Goal: Contribute content: Contribute content

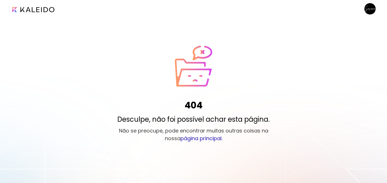
click at [186, 139] on link "página principal" at bounding box center [200, 138] width 41 height 7
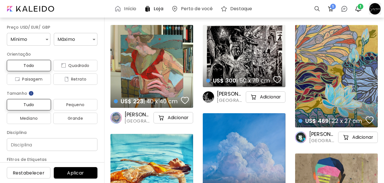
click at [373, 10] on div at bounding box center [375, 9] width 12 height 12
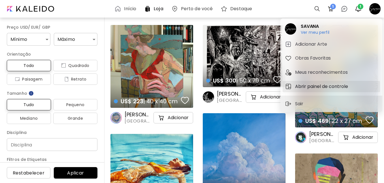
click at [301, 88] on h5 "Abrir painel de controle" at bounding box center [322, 86] width 55 height 7
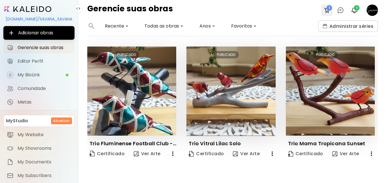
click at [328, 11] on img at bounding box center [326, 10] width 7 height 7
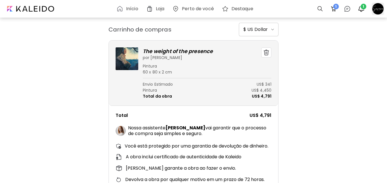
click at [379, 9] on div at bounding box center [378, 9] width 12 height 12
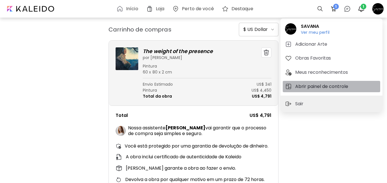
click at [304, 86] on h5 "Abrir painel de controle" at bounding box center [322, 86] width 55 height 7
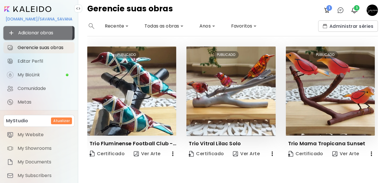
click at [21, 32] on span "Adicionar obras" at bounding box center [39, 32] width 62 height 7
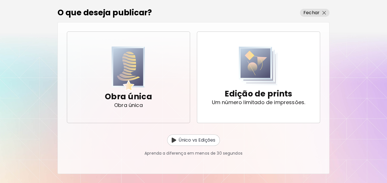
click at [129, 102] on p "Obra única" at bounding box center [128, 105] width 29 height 6
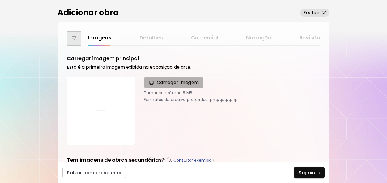
click at [157, 84] on span "Carregar imagem" at bounding box center [178, 82] width 42 height 7
click at [0, 0] on input "Carregar imagem" at bounding box center [0, 0] width 0 height 0
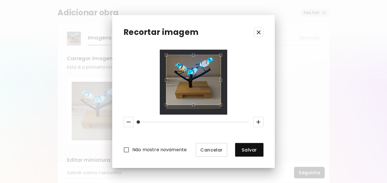
click at [192, 106] on div "Use the up and down arrow keys to move the south drag handle to change the crop…" at bounding box center [192, 106] width 0 height 0
click at [137, 121] on span at bounding box center [137, 121] width 3 height 3
click at [244, 152] on span "Salvar" at bounding box center [249, 150] width 19 height 6
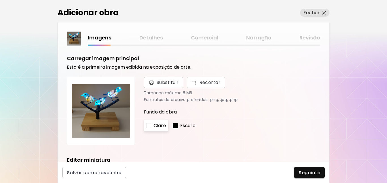
click at [149, 126] on div at bounding box center [148, 125] width 5 height 5
click at [155, 129] on div "Claro" at bounding box center [156, 125] width 24 height 11
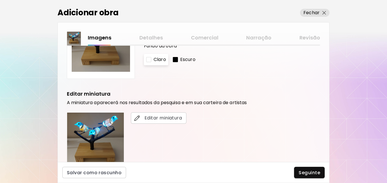
click at [183, 60] on p "Escuro" at bounding box center [187, 59] width 15 height 7
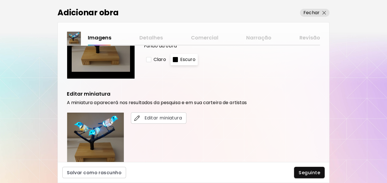
click at [162, 58] on p "Claro" at bounding box center [159, 59] width 12 height 7
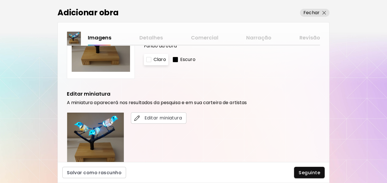
scroll to position [0, 0]
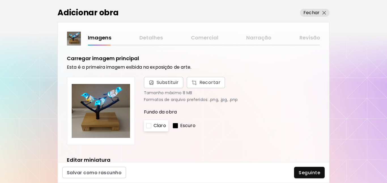
click at [185, 127] on p "Escuro" at bounding box center [187, 125] width 15 height 7
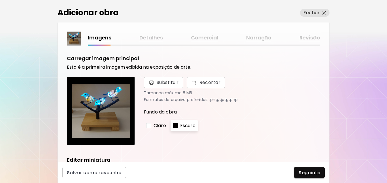
click at [166, 128] on div "Claro" at bounding box center [156, 125] width 24 height 11
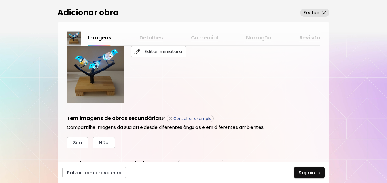
scroll to position [184, 0]
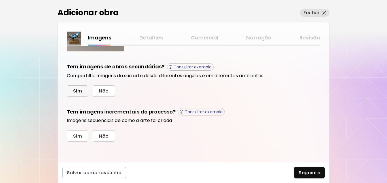
click at [73, 93] on span "Sim" at bounding box center [77, 91] width 9 height 6
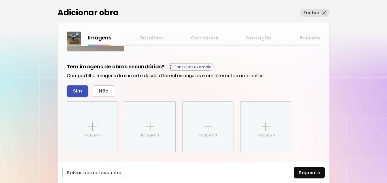
scroll to position [239, 0]
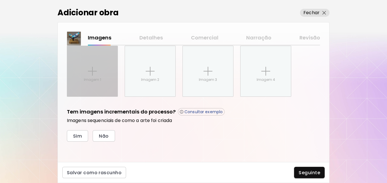
click at [86, 80] on p "Imagem 1" at bounding box center [92, 79] width 17 height 5
click at [0, 0] on input "Imagem 1" at bounding box center [0, 0] width 0 height 0
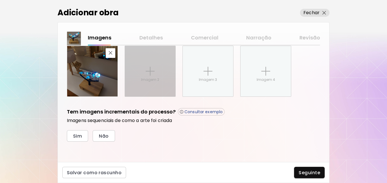
click at [148, 73] on img at bounding box center [150, 71] width 9 height 9
click at [0, 0] on input "Imagem 2" at bounding box center [0, 0] width 0 height 0
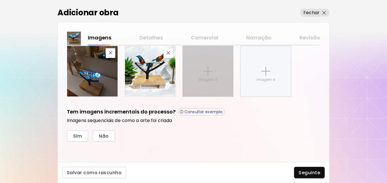
click at [205, 71] on img at bounding box center [207, 71] width 9 height 9
click at [0, 0] on input "Imagem 3" at bounding box center [0, 0] width 0 height 0
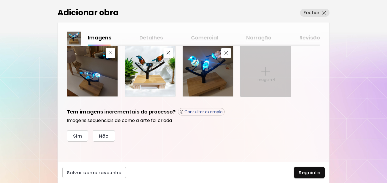
click at [268, 72] on img at bounding box center [265, 71] width 9 height 9
click at [0, 0] on input "Imagem 4" at bounding box center [0, 0] width 0 height 0
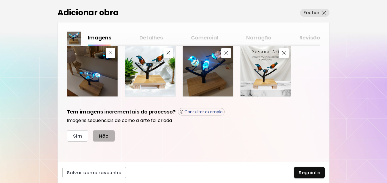
click at [96, 136] on button "Não" at bounding box center [104, 135] width 22 height 11
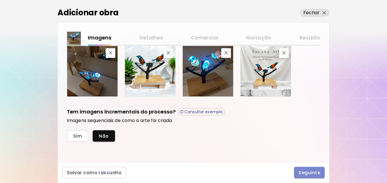
click at [302, 174] on span "Seguinte" at bounding box center [309, 172] width 22 height 6
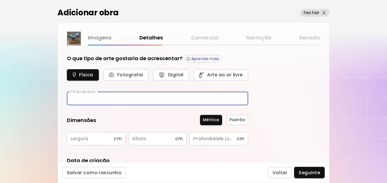
click at [120, 103] on input "text" at bounding box center [157, 98] width 181 height 13
type input "**********"
click at [96, 138] on input "text" at bounding box center [90, 138] width 47 height 13
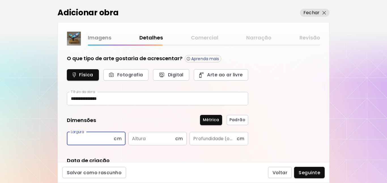
click at [136, 138] on input "text" at bounding box center [151, 138] width 47 height 13
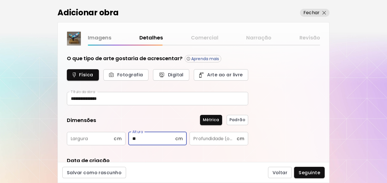
type input "**"
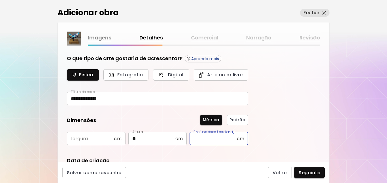
click at [219, 142] on input "text" at bounding box center [212, 138] width 47 height 13
type input "**"
click at [102, 141] on input "text" at bounding box center [90, 138] width 47 height 13
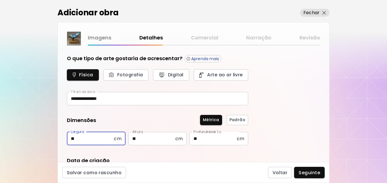
type input "**"
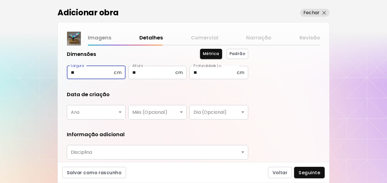
click at [120, 113] on body "**********" at bounding box center [193, 91] width 387 height 183
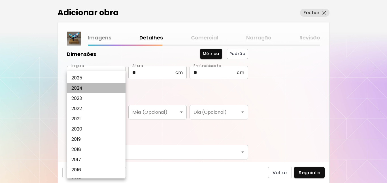
click at [84, 88] on li "2024" at bounding box center [97, 88] width 61 height 10
type input "****"
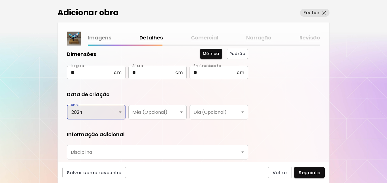
scroll to position [108, 0]
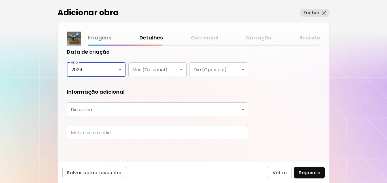
click at [129, 110] on body "**********" at bounding box center [193, 91] width 387 height 183
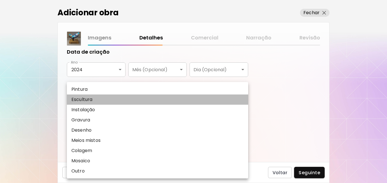
click at [96, 100] on li "Escultura" at bounding box center [157, 99] width 181 height 10
type input "*********"
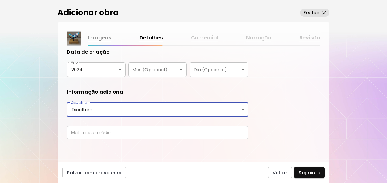
click at [101, 132] on input "text" at bounding box center [157, 132] width 181 height 13
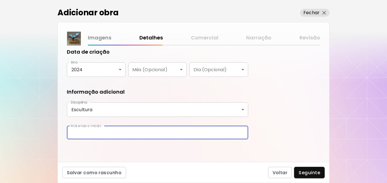
type input "**********"
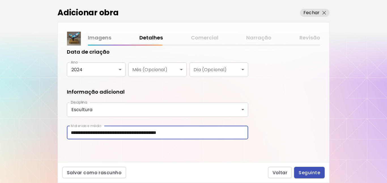
click at [307, 171] on span "Seguinte" at bounding box center [309, 172] width 22 height 6
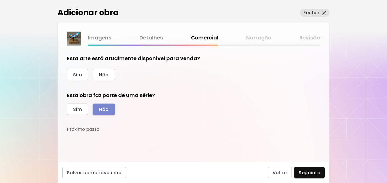
click at [98, 110] on button "Não" at bounding box center [104, 108] width 22 height 11
click at [101, 74] on span "Não" at bounding box center [104, 75] width 10 height 6
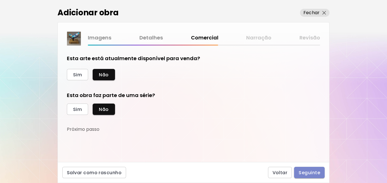
click at [306, 173] on span "Seguinte" at bounding box center [309, 172] width 22 height 6
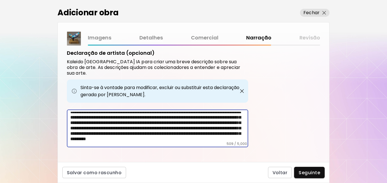
scroll to position [14, 0]
click at [123, 134] on textarea "**********" at bounding box center [159, 127] width 178 height 30
click at [199, 133] on textarea "**********" at bounding box center [159, 127] width 178 height 30
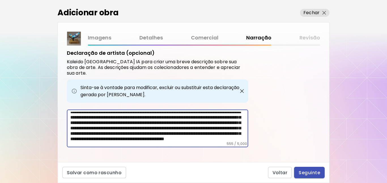
type textarea "**********"
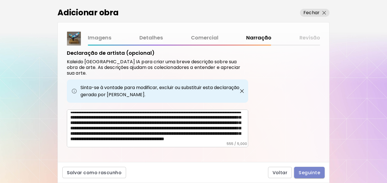
click at [313, 172] on span "Seguinte" at bounding box center [309, 172] width 22 height 6
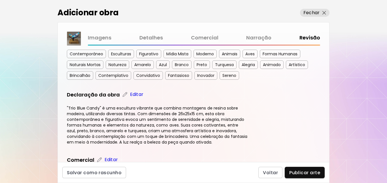
scroll to position [268, 0]
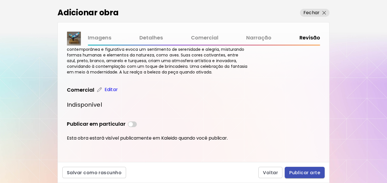
click at [297, 172] on span "Publicar arte" at bounding box center [304, 172] width 31 height 6
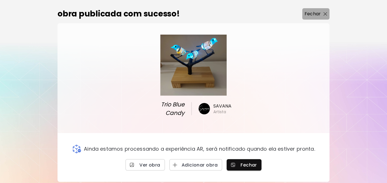
click at [327, 14] on img "button" at bounding box center [325, 14] width 4 height 4
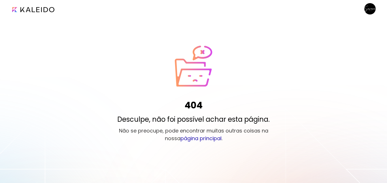
click at [371, 9] on image at bounding box center [369, 8] width 11 height 11
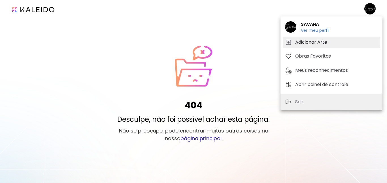
click at [312, 43] on h5 "Adicionar Arte" at bounding box center [312, 42] width 34 height 7
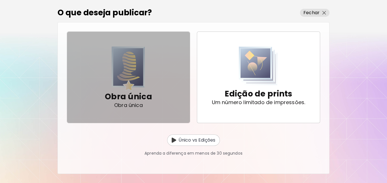
click at [142, 71] on img "button" at bounding box center [128, 68] width 33 height 44
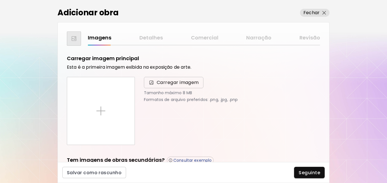
click at [159, 82] on span "Carregar imagem" at bounding box center [178, 82] width 42 height 7
click at [0, 0] on input "Carregar imagem" at bounding box center [0, 0] width 0 height 0
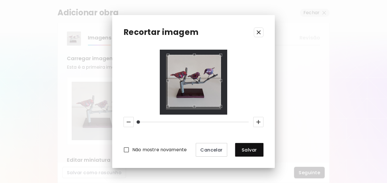
click at [167, 108] on div "Use the arrow keys to move the south west drag handle to change the crop select…" at bounding box center [167, 108] width 0 height 0
click at [207, 99] on div "Use the arrow keys to move the crop selection area" at bounding box center [193, 82] width 53 height 52
click at [244, 151] on span "Salvar" at bounding box center [249, 150] width 19 height 6
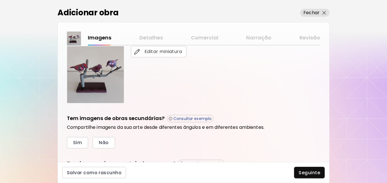
scroll to position [184, 0]
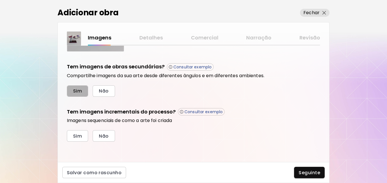
click at [82, 89] on span "Sim" at bounding box center [77, 91] width 9 height 6
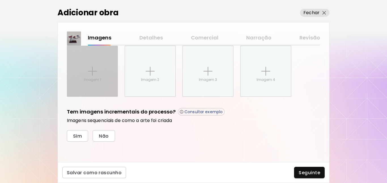
click at [88, 75] on img at bounding box center [92, 71] width 9 height 9
click at [0, 0] on input "Imagem 1" at bounding box center [0, 0] width 0 height 0
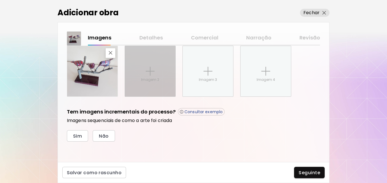
click at [143, 69] on div "Imagem 2" at bounding box center [150, 71] width 50 height 50
click at [0, 0] on input "Imagem 2" at bounding box center [0, 0] width 0 height 0
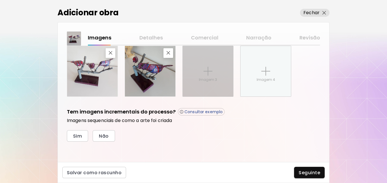
click at [204, 78] on p "Imagem 3" at bounding box center [208, 79] width 18 height 5
click at [0, 0] on input "Imagem 3" at bounding box center [0, 0] width 0 height 0
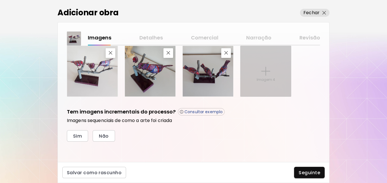
click at [254, 78] on div "Imagem 4" at bounding box center [265, 71] width 50 height 50
click at [0, 0] on input "Imagem 4" at bounding box center [0, 0] width 0 height 0
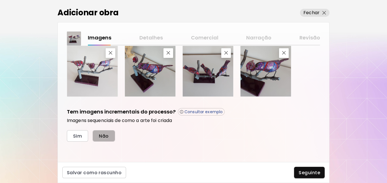
click at [102, 137] on span "Não" at bounding box center [104, 136] width 10 height 6
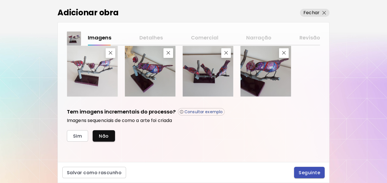
click at [306, 173] on span "Seguinte" at bounding box center [309, 172] width 22 height 6
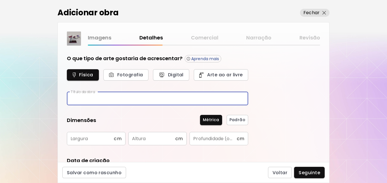
click at [134, 97] on input "text" at bounding box center [157, 98] width 181 height 13
drag, startPoint x: 80, startPoint y: 98, endPoint x: 140, endPoint y: 100, distance: 59.8
click at [140, 100] on input "**********" at bounding box center [157, 98] width 181 height 13
type input "**********"
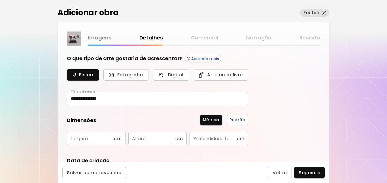
drag, startPoint x: 92, startPoint y: 99, endPoint x: 86, endPoint y: 111, distance: 12.9
click at [86, 111] on form "**********" at bounding box center [157, 153] width 181 height 197
click at [103, 138] on input "text" at bounding box center [90, 138] width 47 height 13
type input "**"
click at [142, 137] on input "text" at bounding box center [151, 138] width 47 height 13
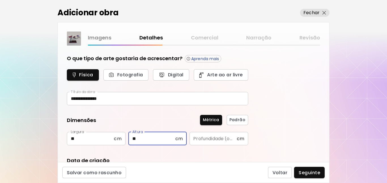
drag, startPoint x: 140, startPoint y: 140, endPoint x: 128, endPoint y: 140, distance: 11.6
click at [128, 140] on input "**" at bounding box center [151, 138] width 47 height 13
type input "**"
click at [199, 136] on input "text" at bounding box center [212, 138] width 47 height 13
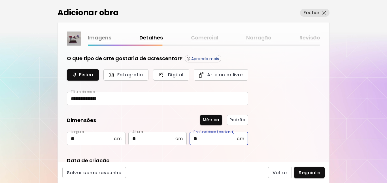
type input "**"
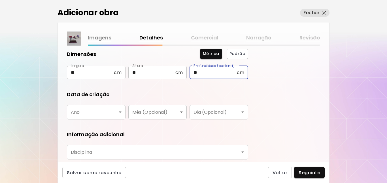
click at [118, 114] on body "**********" at bounding box center [193, 91] width 387 height 183
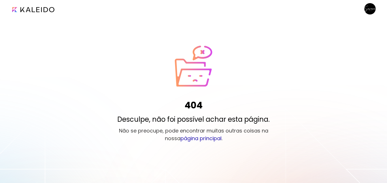
click at [367, 11] on image at bounding box center [369, 8] width 11 height 11
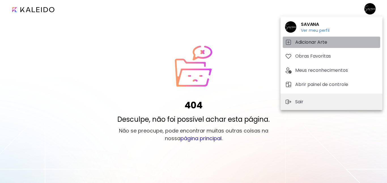
click at [305, 42] on h5 "Adicionar Arte" at bounding box center [312, 42] width 34 height 7
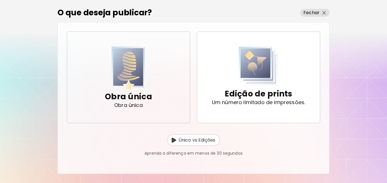
click at [143, 57] on img "button" at bounding box center [128, 68] width 33 height 44
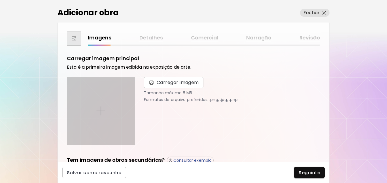
click at [108, 105] on div at bounding box center [100, 110] width 67 height 67
click at [0, 0] on input "file" at bounding box center [0, 0] width 0 height 0
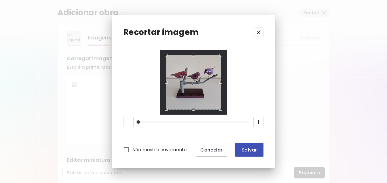
click at [242, 148] on span "Salvar" at bounding box center [249, 150] width 19 height 6
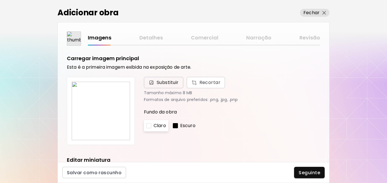
click at [151, 83] on img at bounding box center [151, 83] width 6 height 6
click at [0, 0] on input "Substituir Recortar" at bounding box center [0, 0] width 0 height 0
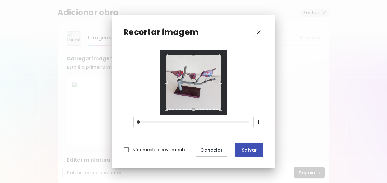
click at [243, 153] on button "Salvar" at bounding box center [249, 150] width 28 height 14
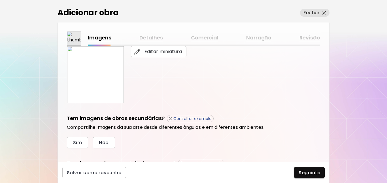
scroll to position [184, 0]
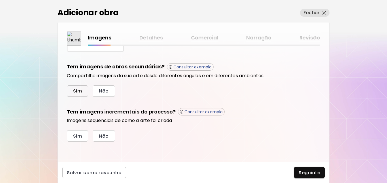
click at [82, 89] on span "Sim" at bounding box center [77, 91] width 9 height 6
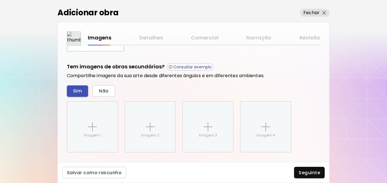
scroll to position [239, 0]
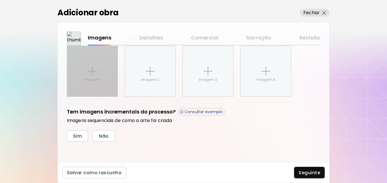
click at [91, 78] on p "Imagem 1" at bounding box center [92, 79] width 17 height 5
click at [0, 0] on input "Imagem 1" at bounding box center [0, 0] width 0 height 0
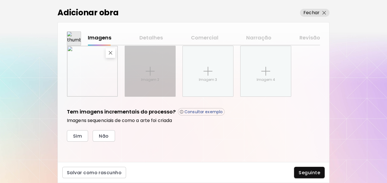
click at [154, 76] on div "Imagem 2" at bounding box center [150, 71] width 50 height 50
click at [0, 0] on input "Imagem 2" at bounding box center [0, 0] width 0 height 0
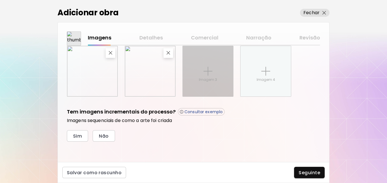
click at [199, 74] on div "Imagem 3" at bounding box center [208, 71] width 50 height 50
click at [0, 0] on input "Imagem 3" at bounding box center [0, 0] width 0 height 0
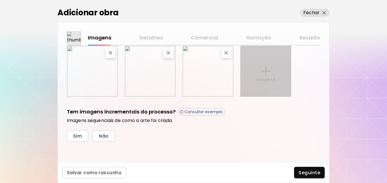
click at [251, 84] on div "Imagem 4" at bounding box center [265, 71] width 50 height 50
click at [0, 0] on input "Imagem 4" at bounding box center [0, 0] width 0 height 0
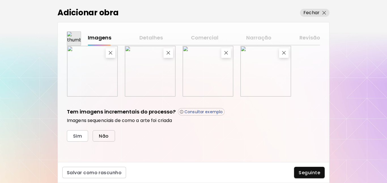
click at [101, 135] on span "Não" at bounding box center [104, 136] width 10 height 6
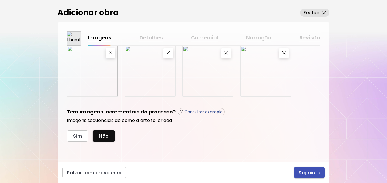
click at [312, 171] on span "Seguinte" at bounding box center [309, 172] width 22 height 6
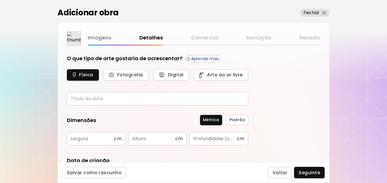
click at [103, 99] on input "text" at bounding box center [157, 98] width 181 height 13
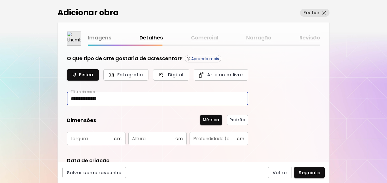
type input "**********"
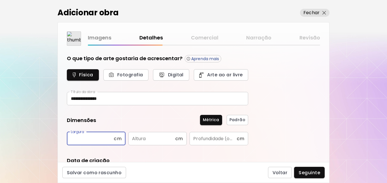
click at [93, 145] on input "text" at bounding box center [90, 138] width 47 height 13
click at [86, 140] on input "text" at bounding box center [90, 138] width 47 height 13
type input "**"
click at [133, 133] on input "text" at bounding box center [151, 138] width 47 height 13
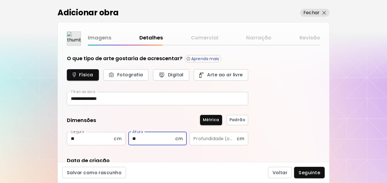
type input "**"
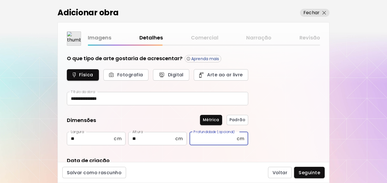
click at [201, 137] on input "text" at bounding box center [212, 138] width 47 height 13
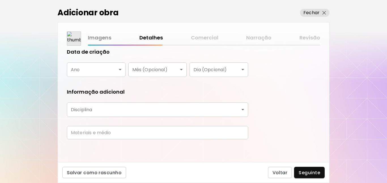
scroll to position [42, 0]
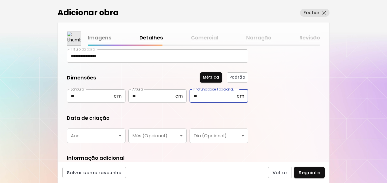
type input "**"
click at [94, 141] on body "**********" at bounding box center [193, 91] width 387 height 183
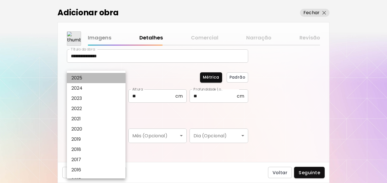
click at [85, 79] on li "2025" at bounding box center [97, 78] width 61 height 10
type input "****"
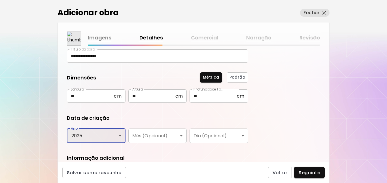
scroll to position [108, 0]
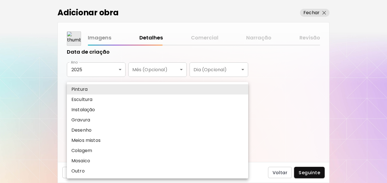
click at [107, 110] on body "**********" at bounding box center [193, 91] width 387 height 183
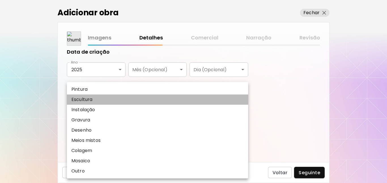
click at [90, 99] on p "Escultura" at bounding box center [81, 99] width 21 height 7
type input "*********"
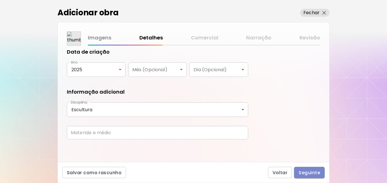
click at [309, 175] on span "Seguinte" at bounding box center [309, 172] width 22 height 6
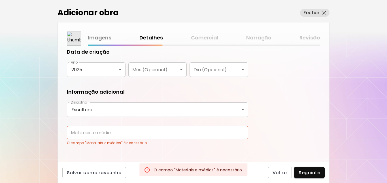
click at [121, 131] on input "text" at bounding box center [157, 132] width 181 height 13
type input "**********"
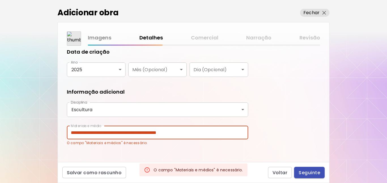
click at [302, 171] on span "Seguinte" at bounding box center [309, 172] width 22 height 6
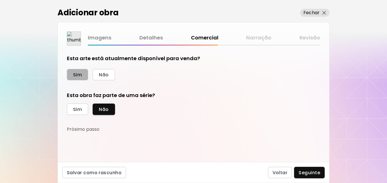
click at [80, 74] on span "Sim" at bounding box center [77, 75] width 9 height 6
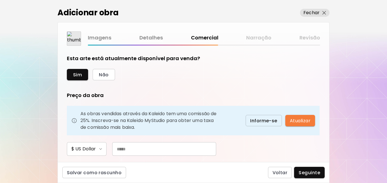
click at [124, 149] on input "text" at bounding box center [164, 149] width 104 height 14
type input "***"
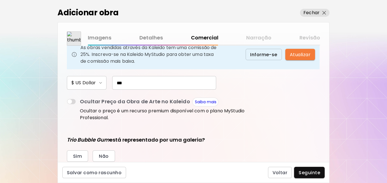
scroll to position [118, 0]
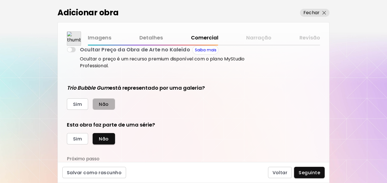
click at [105, 104] on span "Não" at bounding box center [104, 104] width 10 height 6
click at [100, 139] on span "Não" at bounding box center [104, 139] width 10 height 6
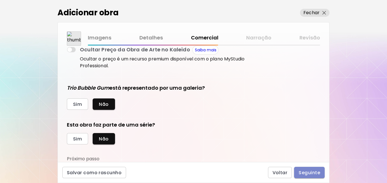
click at [316, 172] on span "Seguinte" at bounding box center [309, 172] width 22 height 6
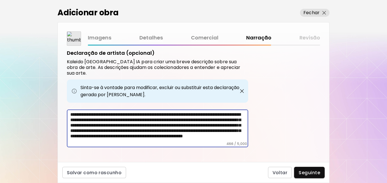
scroll to position [8, 0]
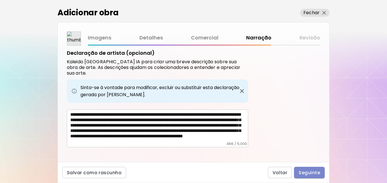
click at [304, 173] on span "Seguinte" at bounding box center [309, 172] width 22 height 6
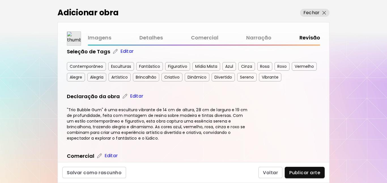
scroll to position [252, 0]
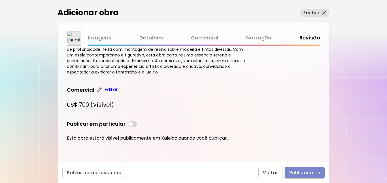
click at [294, 171] on span "Publicar arte" at bounding box center [304, 172] width 31 height 6
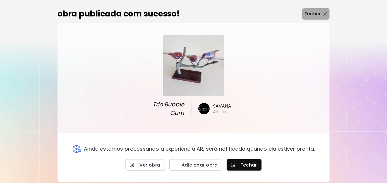
click at [327, 14] on img "button" at bounding box center [325, 14] width 4 height 4
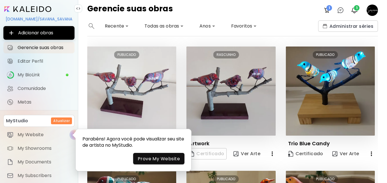
scroll to position [66, 0]
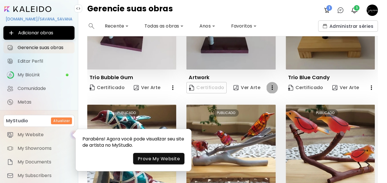
click at [272, 86] on icon "button" at bounding box center [272, 87] width 7 height 7
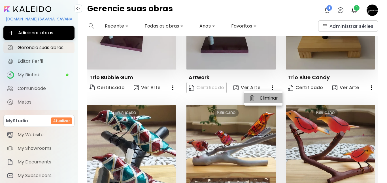
click at [264, 99] on li "Eliminar" at bounding box center [263, 98] width 38 height 10
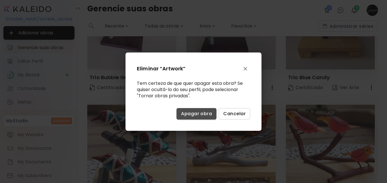
click at [206, 114] on span "Apagar obra" at bounding box center [196, 113] width 31 height 6
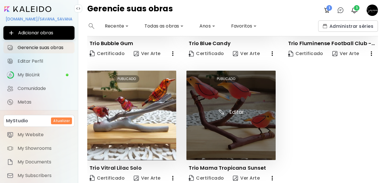
scroll to position [0, 0]
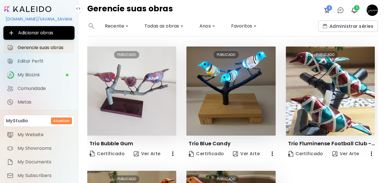
click at [367, 11] on image at bounding box center [371, 10] width 11 height 11
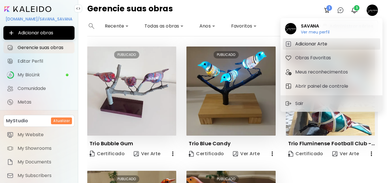
click at [308, 43] on h5 "Adicionar Arte" at bounding box center [312, 43] width 34 height 7
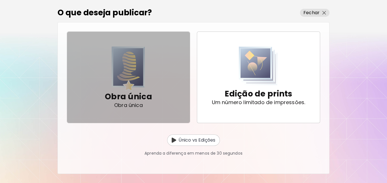
click at [139, 85] on img "button" at bounding box center [128, 68] width 33 height 44
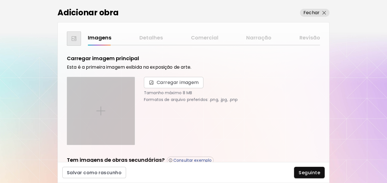
click at [107, 108] on div at bounding box center [100, 110] width 67 height 67
click at [0, 0] on input "file" at bounding box center [0, 0] width 0 height 0
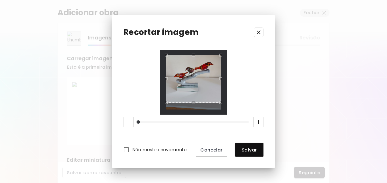
click at [192, 104] on div "Use the up and down arrow keys to move the south drag handle to change the crop…" at bounding box center [192, 104] width 0 height 0
click at [201, 91] on div "Use the arrow keys to move the crop selection area" at bounding box center [193, 79] width 55 height 48
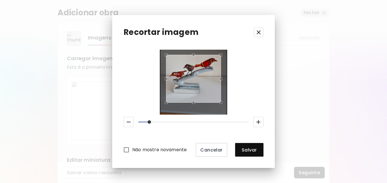
drag, startPoint x: 140, startPoint y: 123, endPoint x: 148, endPoint y: 123, distance: 7.6
click at [148, 123] on span at bounding box center [149, 121] width 3 height 3
click at [178, 92] on div "Use the arrow keys to move the crop selection area" at bounding box center [193, 79] width 55 height 48
click at [192, 101] on div "Use the up and down arrow keys to move the south drag handle to change the crop…" at bounding box center [192, 101] width 0 height 0
click at [245, 148] on span "Salvar" at bounding box center [249, 150] width 19 height 6
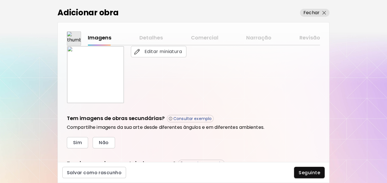
scroll to position [66, 0]
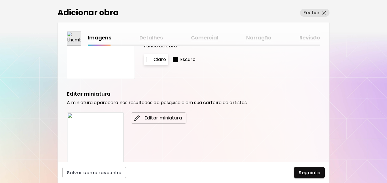
click at [161, 118] on span "Editar miniatura" at bounding box center [158, 117] width 46 height 7
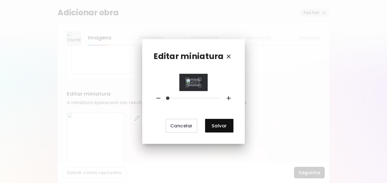
click at [208, 91] on div at bounding box center [193, 82] width 28 height 17
drag, startPoint x: 170, startPoint y: 122, endPoint x: 164, endPoint y: 122, distance: 5.9
click at [166, 100] on span at bounding box center [167, 97] width 3 height 3
click at [235, 50] on div "Editar miniatura Cancelar Salvar" at bounding box center [193, 91] width 102 height 104
click at [197, 81] on div "Use the arrow keys to move the crop selection area" at bounding box center [192, 82] width 13 height 7
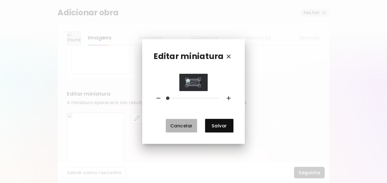
click at [190, 129] on span "Cancelar" at bounding box center [181, 126] width 22 height 6
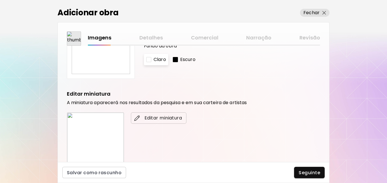
scroll to position [0, 0]
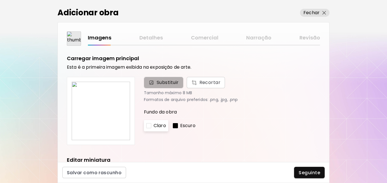
click at [159, 84] on span "Substituir" at bounding box center [168, 82] width 22 height 7
click at [0, 0] on input "Substituir Recortar" at bounding box center [0, 0] width 0 height 0
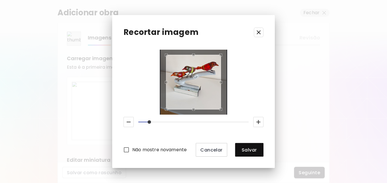
click at [195, 55] on div "Use the arrow keys to move the crop selection area" at bounding box center [193, 55] width 54 height 0
click at [221, 55] on div at bounding box center [193, 82] width 55 height 55
click at [221, 82] on div at bounding box center [193, 82] width 55 height 55
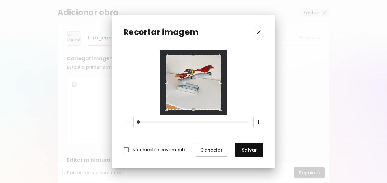
drag, startPoint x: 150, startPoint y: 121, endPoint x: 136, endPoint y: 121, distance: 13.6
click at [136, 121] on span at bounding box center [137, 121] width 3 height 3
click at [166, 107] on div "Use the arrow keys to move the south west drag handle to change the crop select…" at bounding box center [166, 107] width 0 height 0
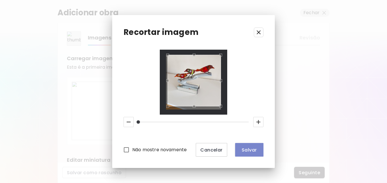
click at [245, 147] on span "Salvar" at bounding box center [249, 150] width 19 height 6
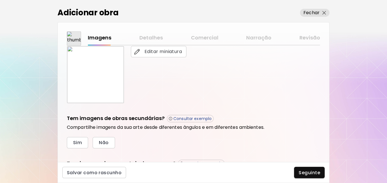
scroll to position [184, 0]
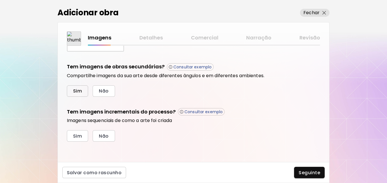
click at [74, 92] on span "Sim" at bounding box center [77, 91] width 9 height 6
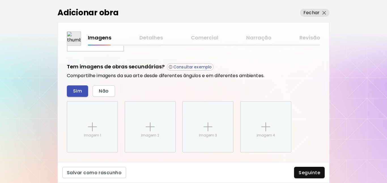
scroll to position [239, 0]
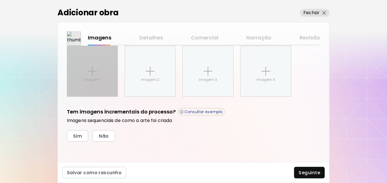
click at [87, 79] on p "Imagem 1" at bounding box center [92, 79] width 17 height 5
click at [0, 0] on input "Imagem 1" at bounding box center [0, 0] width 0 height 0
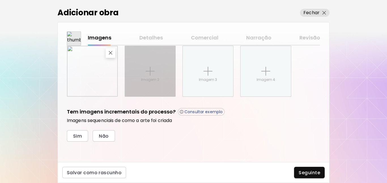
click at [149, 72] on img at bounding box center [150, 71] width 9 height 9
click at [0, 0] on input "Imagem 2" at bounding box center [0, 0] width 0 height 0
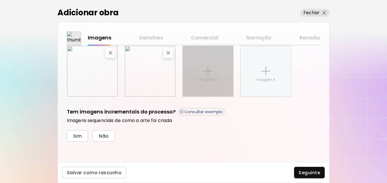
click at [206, 72] on img at bounding box center [207, 71] width 9 height 9
click at [0, 0] on input "Imagem 3" at bounding box center [0, 0] width 0 height 0
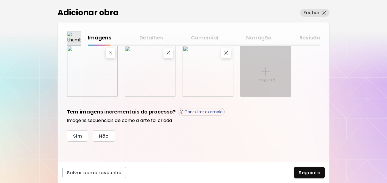
click at [264, 74] on img at bounding box center [265, 71] width 9 height 9
click at [0, 0] on input "Imagem 4" at bounding box center [0, 0] width 0 height 0
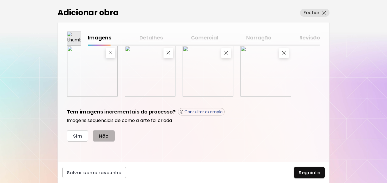
click at [99, 135] on button "Não" at bounding box center [104, 135] width 22 height 11
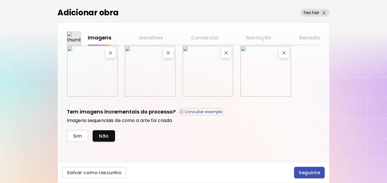
click at [302, 174] on span "Seguinte" at bounding box center [309, 172] width 22 height 6
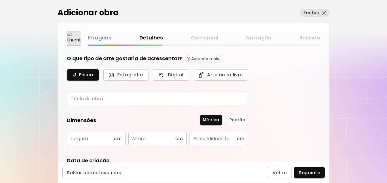
click at [121, 98] on input "text" at bounding box center [157, 98] width 181 height 13
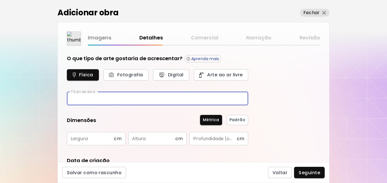
click at [121, 98] on input "text" at bounding box center [157, 98] width 181 height 13
drag, startPoint x: 106, startPoint y: 98, endPoint x: 138, endPoint y: 99, distance: 31.7
click at [138, 99] on input "**********" at bounding box center [157, 98] width 181 height 13
type input "**********"
click at [94, 136] on input "text" at bounding box center [90, 138] width 47 height 13
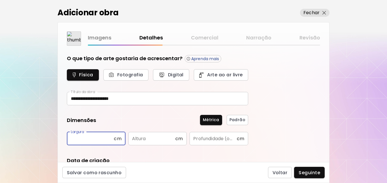
click at [157, 140] on input "text" at bounding box center [151, 138] width 47 height 13
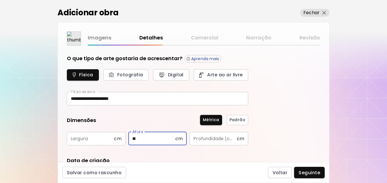
type input "**"
click at [203, 136] on input "text" at bounding box center [212, 138] width 47 height 13
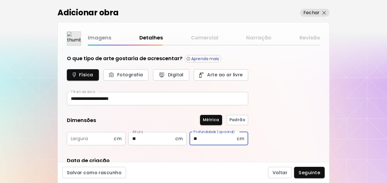
type input "**"
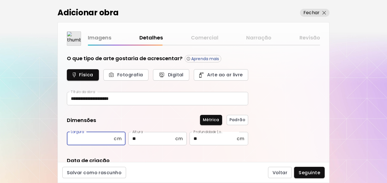
click at [82, 142] on input "text" at bounding box center [90, 138] width 47 height 13
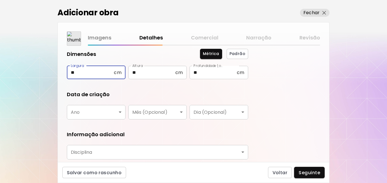
scroll to position [108, 0]
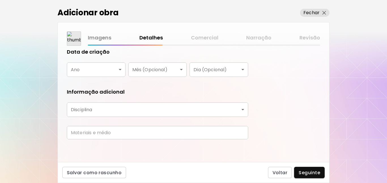
type input "**"
click at [113, 108] on body "**********" at bounding box center [193, 91] width 387 height 183
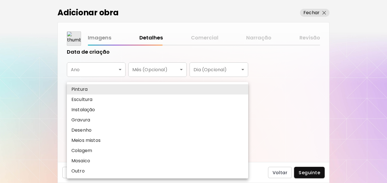
click at [99, 102] on li "Escultura" at bounding box center [157, 99] width 181 height 10
type input "*********"
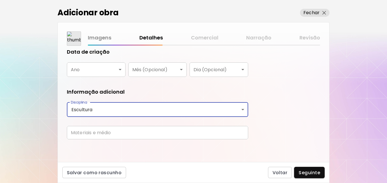
click at [119, 133] on input "text" at bounding box center [157, 132] width 181 height 13
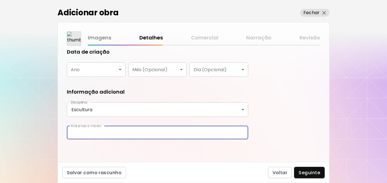
type input "**********"
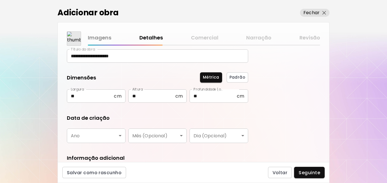
click at [110, 139] on body "**********" at bounding box center [193, 91] width 387 height 183
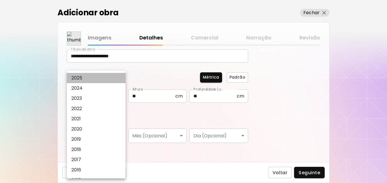
click at [91, 78] on li "2025" at bounding box center [97, 78] width 61 height 10
type input "****"
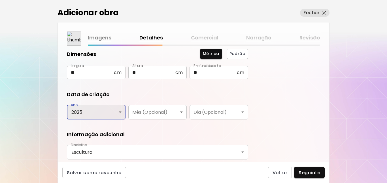
scroll to position [108, 0]
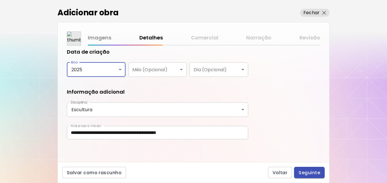
click at [310, 172] on span "Seguinte" at bounding box center [309, 172] width 22 height 6
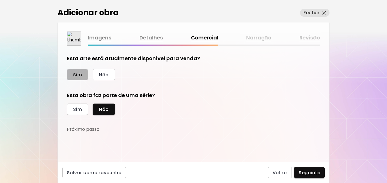
click at [79, 74] on span "Sim" at bounding box center [77, 75] width 9 height 6
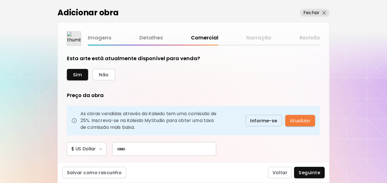
click at [125, 148] on input "text" at bounding box center [164, 149] width 104 height 14
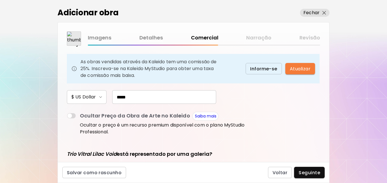
scroll to position [118, 0]
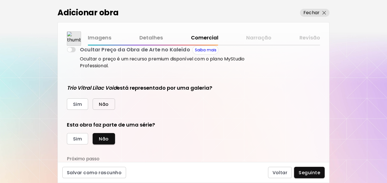
type input "*****"
click at [105, 105] on span "Não" at bounding box center [104, 104] width 10 height 6
click at [82, 138] on span "Sim" at bounding box center [77, 139] width 9 height 6
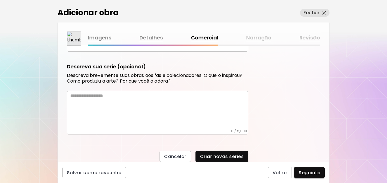
scroll to position [183, 0]
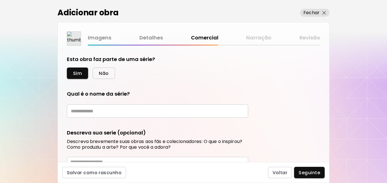
click at [101, 74] on span "Não" at bounding box center [104, 73] width 10 height 6
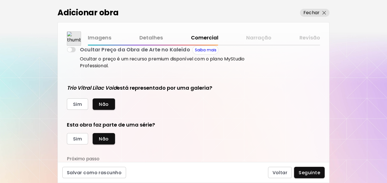
scroll to position [118, 0]
click at [302, 170] on span "Seguinte" at bounding box center [309, 172] width 22 height 6
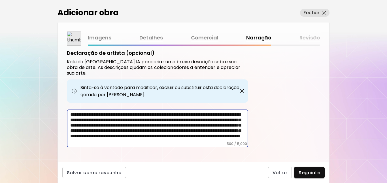
scroll to position [14, 0]
click at [234, 117] on textarea "**********" at bounding box center [159, 127] width 178 height 30
click at [213, 119] on textarea "**********" at bounding box center [159, 127] width 178 height 30
type textarea "**********"
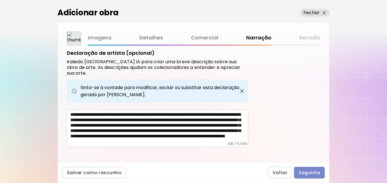
click at [304, 172] on span "Seguinte" at bounding box center [309, 172] width 22 height 6
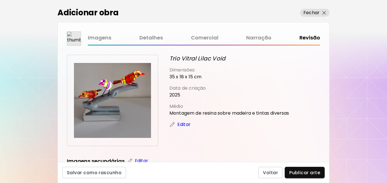
click at [181, 122] on p "Editar" at bounding box center [183, 124] width 13 height 7
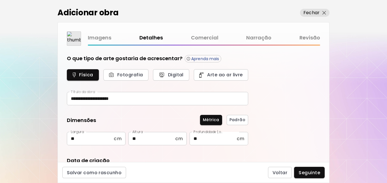
type input "*********"
click at [102, 41] on link "Imagens" at bounding box center [100, 38] width 24 height 8
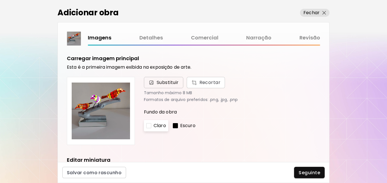
click at [163, 82] on span "Substituir" at bounding box center [168, 82] width 22 height 7
click at [0, 0] on input "Substituir Recortar" at bounding box center [0, 0] width 0 height 0
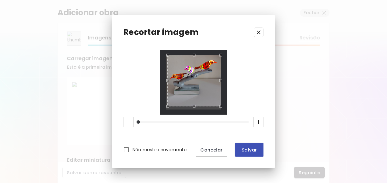
click at [240, 152] on span "Salvar" at bounding box center [249, 150] width 19 height 6
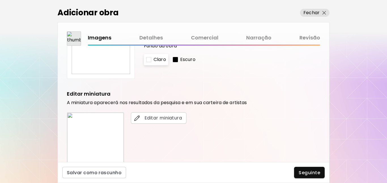
scroll to position [132, 0]
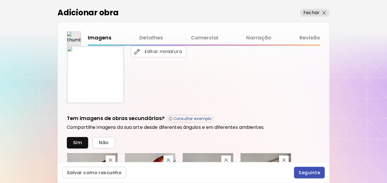
click at [304, 172] on span "Seguinte" at bounding box center [309, 172] width 22 height 6
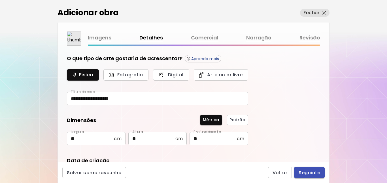
type input "*********"
click at [303, 38] on link "Revisão" at bounding box center [309, 38] width 21 height 8
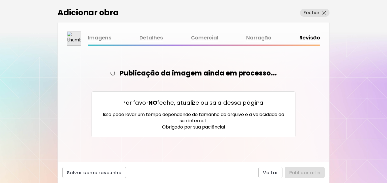
click at [258, 39] on body "[DOMAIN_NAME]/SAVANA_SAVANA Adicionar obras Gerencie suas obras Editar Perfil M…" at bounding box center [193, 91] width 387 height 183
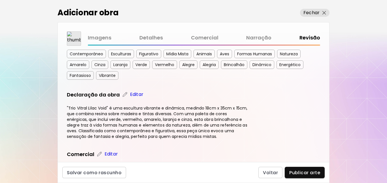
scroll to position [263, 0]
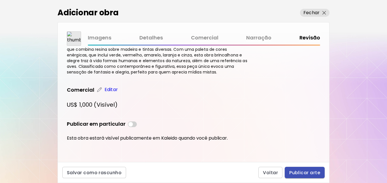
click at [295, 172] on span "Publicar arte" at bounding box center [304, 172] width 31 height 6
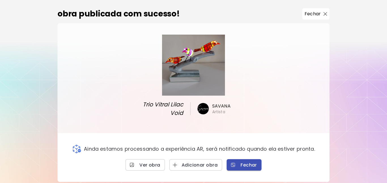
click at [247, 165] on span "Fechar" at bounding box center [244, 165] width 26 height 6
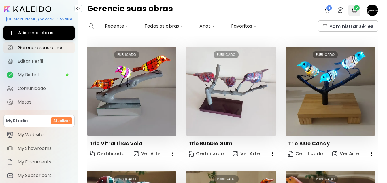
click at [352, 9] on img "button" at bounding box center [354, 10] width 7 height 7
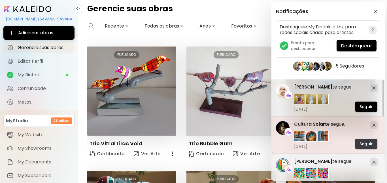
click at [363, 145] on span "Seguir" at bounding box center [365, 144] width 13 height 6
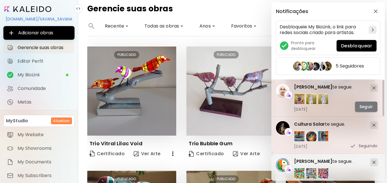
click at [362, 106] on span "Seguir" at bounding box center [365, 107] width 13 height 6
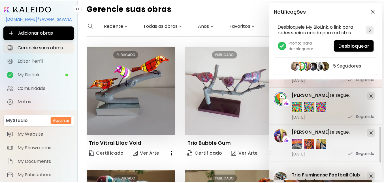
scroll to position [132, 0]
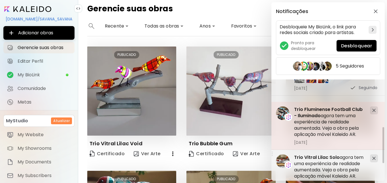
click at [318, 112] on span "Trio Fluminense Football Club - Iluminado" at bounding box center [328, 112] width 69 height 13
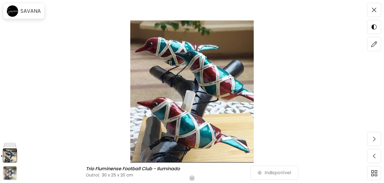
click at [225, 115] on img at bounding box center [192, 91] width 336 height 142
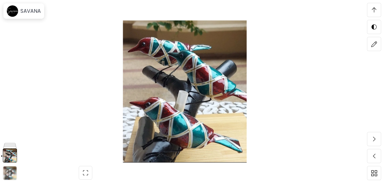
scroll to position [793, 0]
click at [13, 174] on icon "animation" at bounding box center [9, 172] width 9 height 9
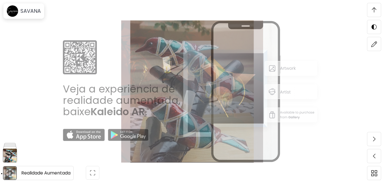
scroll to position [1966, 0]
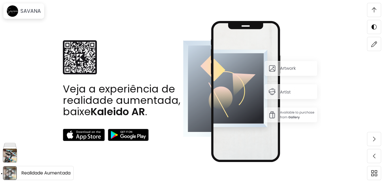
click at [35, 170] on h6 "Realidade Aumentada" at bounding box center [45, 172] width 49 height 7
